Goal: Check status: Check status

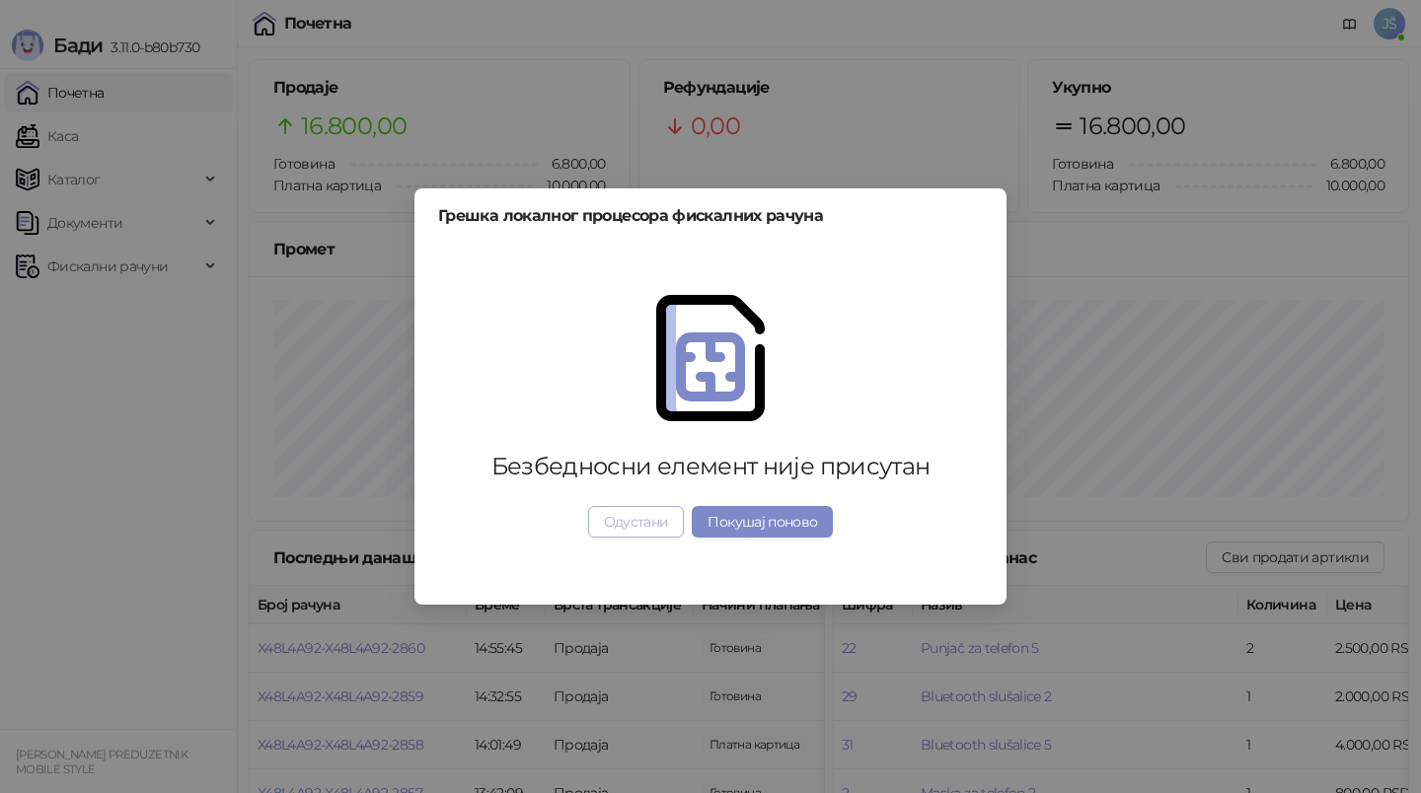
click at [625, 527] on button "Одустани" at bounding box center [636, 522] width 97 height 32
click at [774, 524] on button "Покушај поново" at bounding box center [762, 522] width 141 height 32
click at [673, 521] on button "Одустани" at bounding box center [636, 522] width 97 height 32
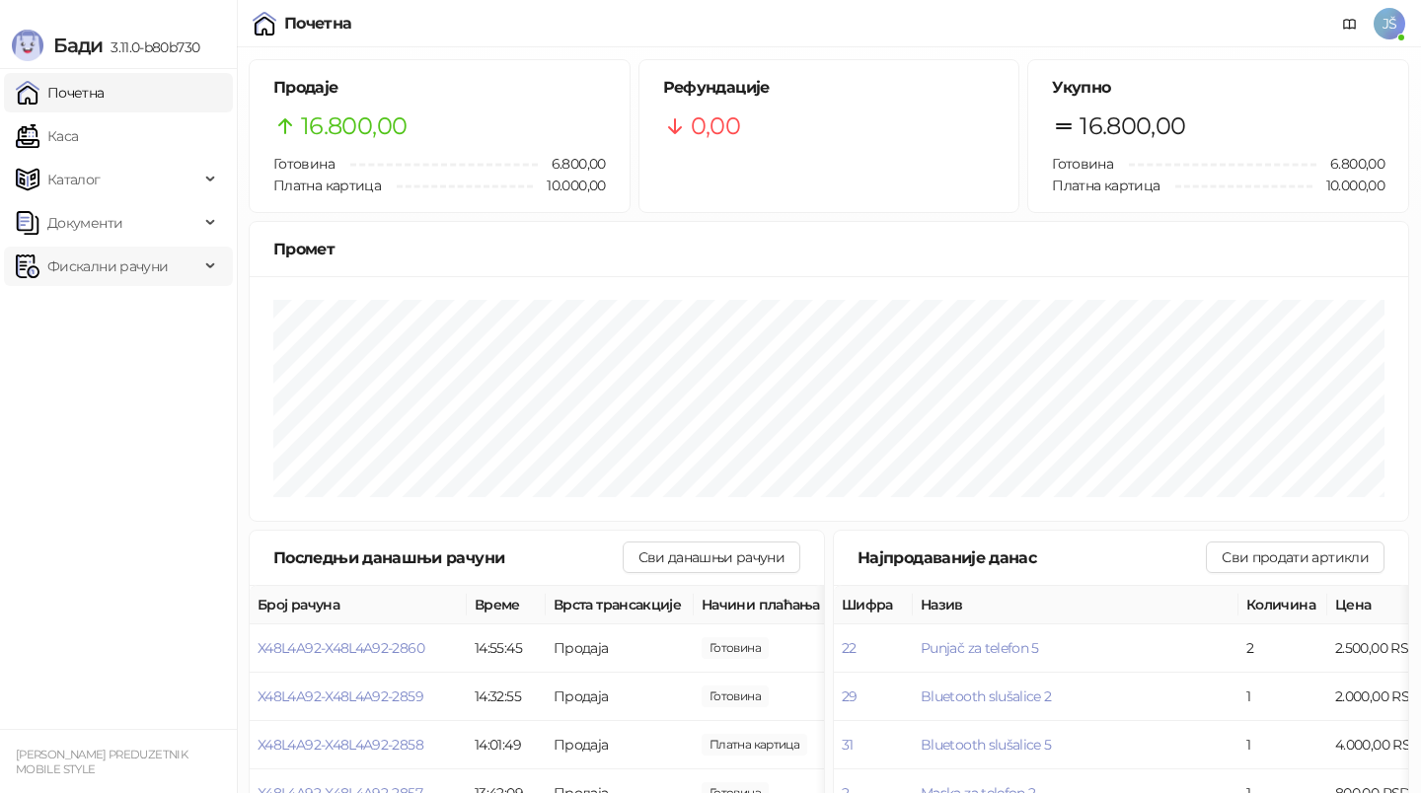
click at [104, 247] on span "Фискални рачуни" at bounding box center [107, 266] width 120 height 39
click at [117, 346] on link "По данима" at bounding box center [76, 353] width 105 height 39
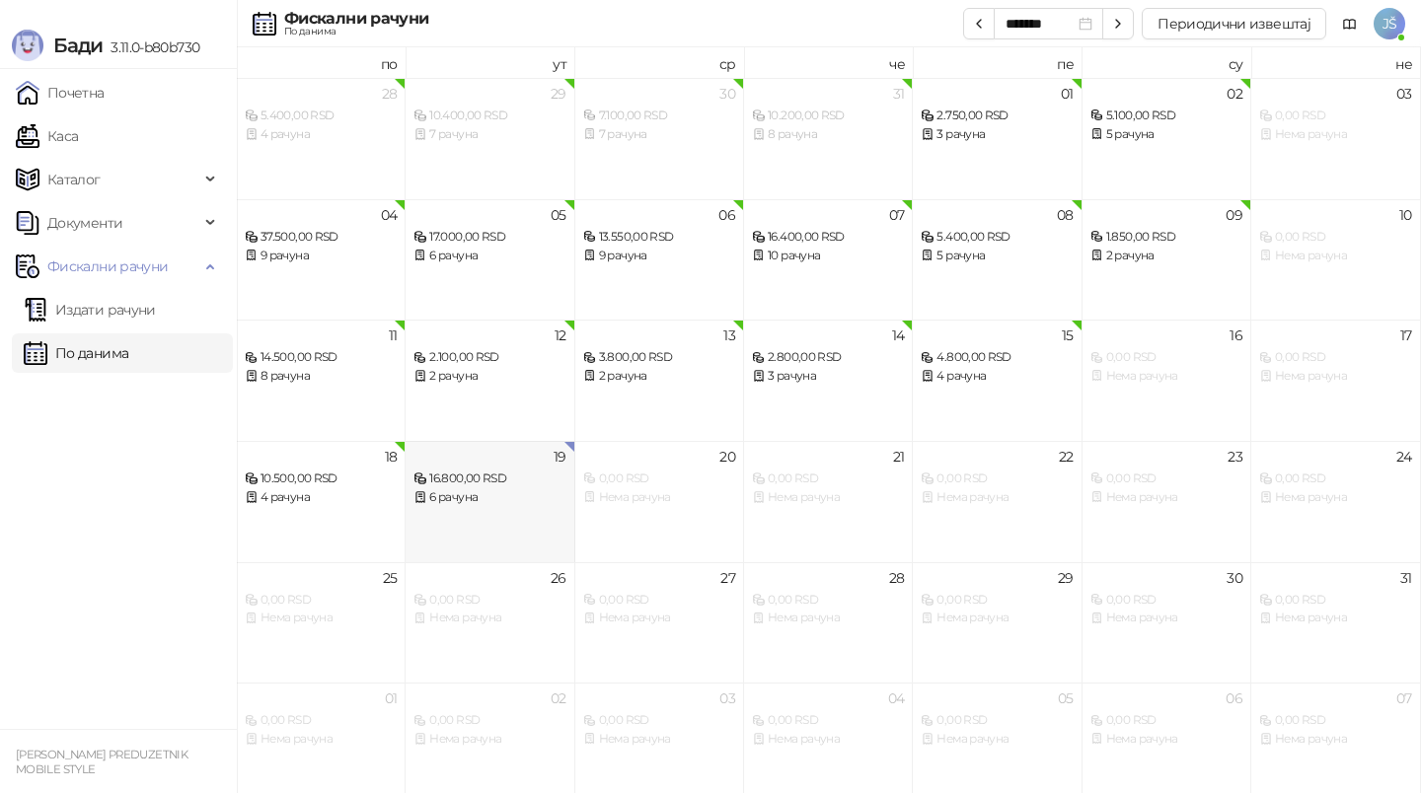
click at [486, 476] on div "16.800,00 RSD" at bounding box center [490, 479] width 152 height 19
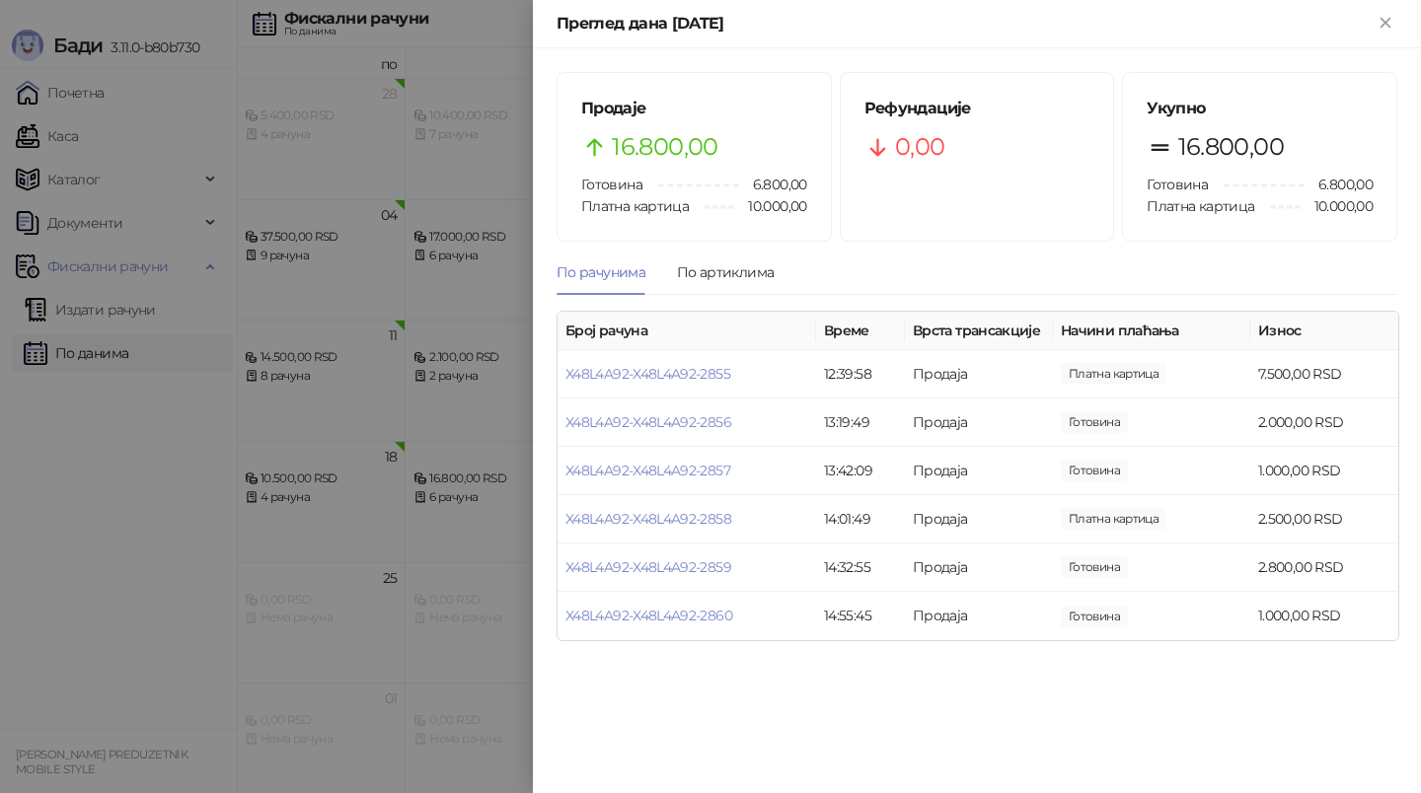
click at [384, 200] on div at bounding box center [710, 396] width 1421 height 793
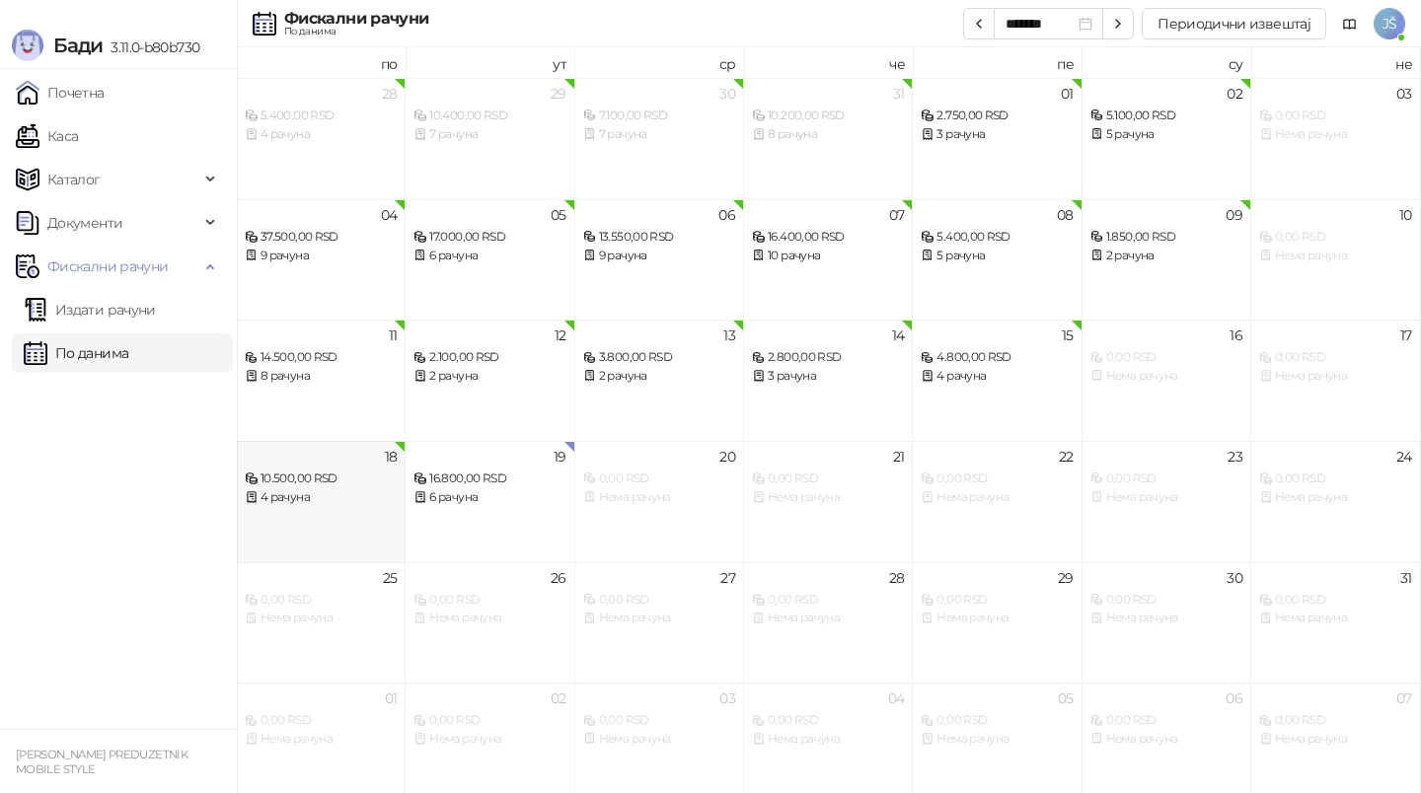
click at [294, 512] on div "18 10.500,00 RSD 4 рачуна" at bounding box center [321, 501] width 169 height 121
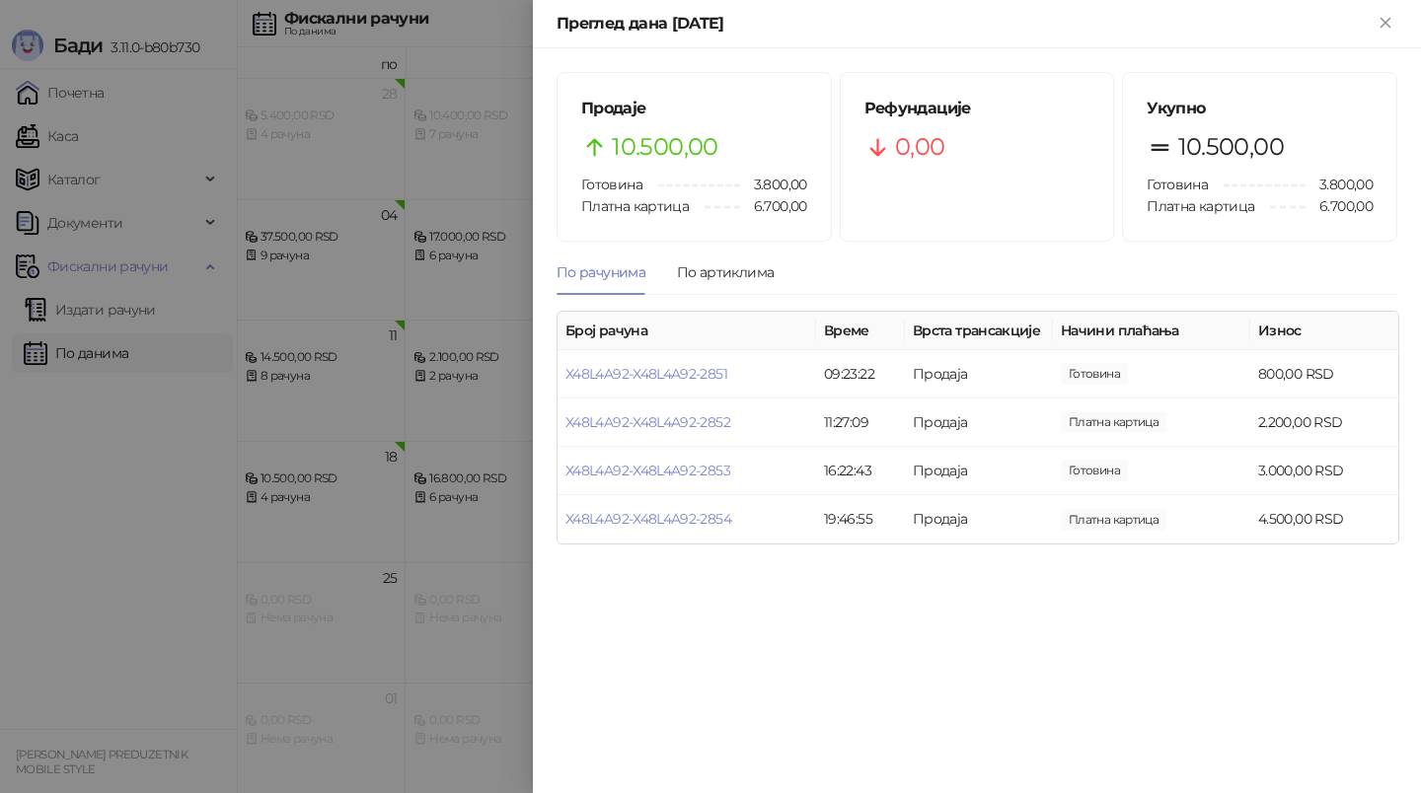
click at [276, 518] on div at bounding box center [710, 396] width 1421 height 793
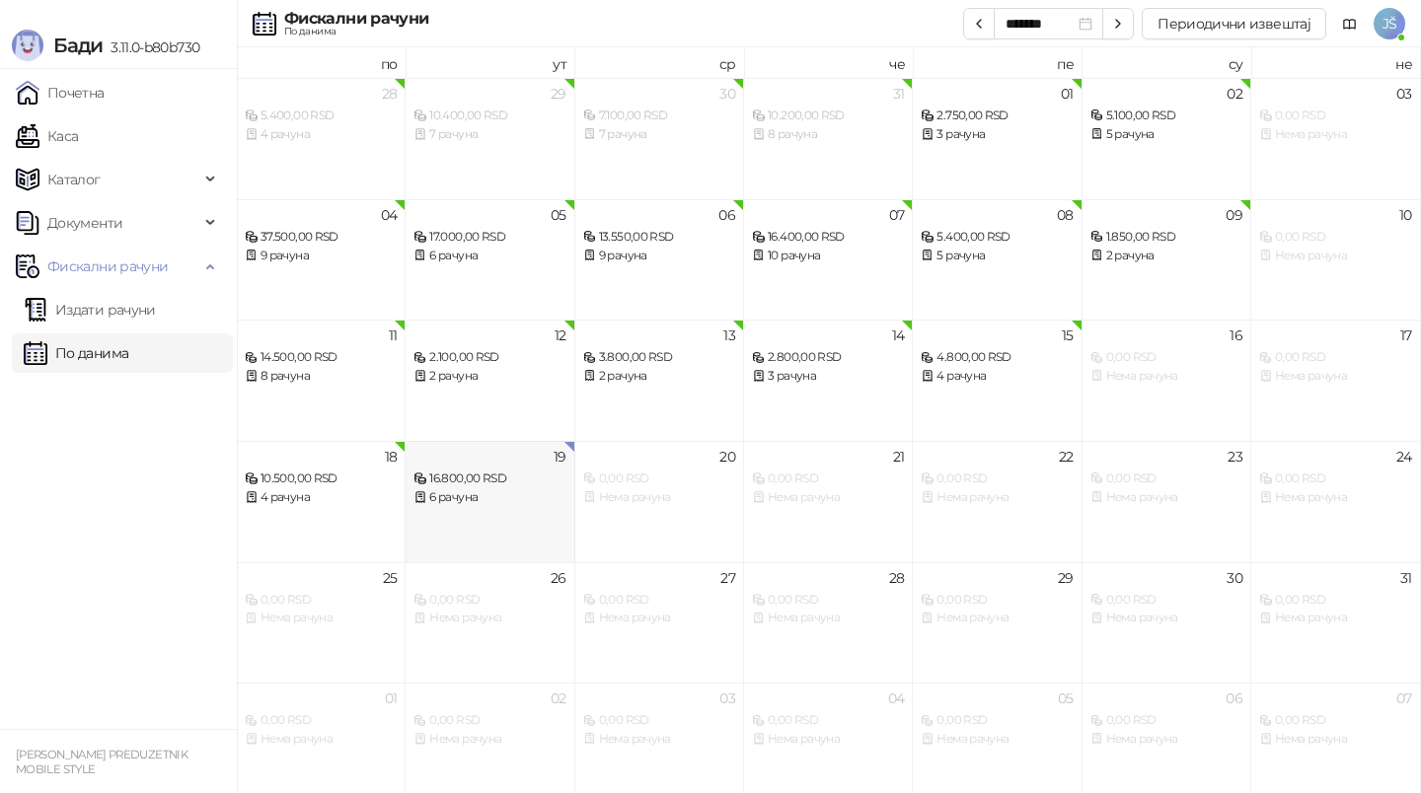
click at [493, 502] on div "6 рачуна" at bounding box center [490, 498] width 152 height 19
